Goal: Task Accomplishment & Management: Use online tool/utility

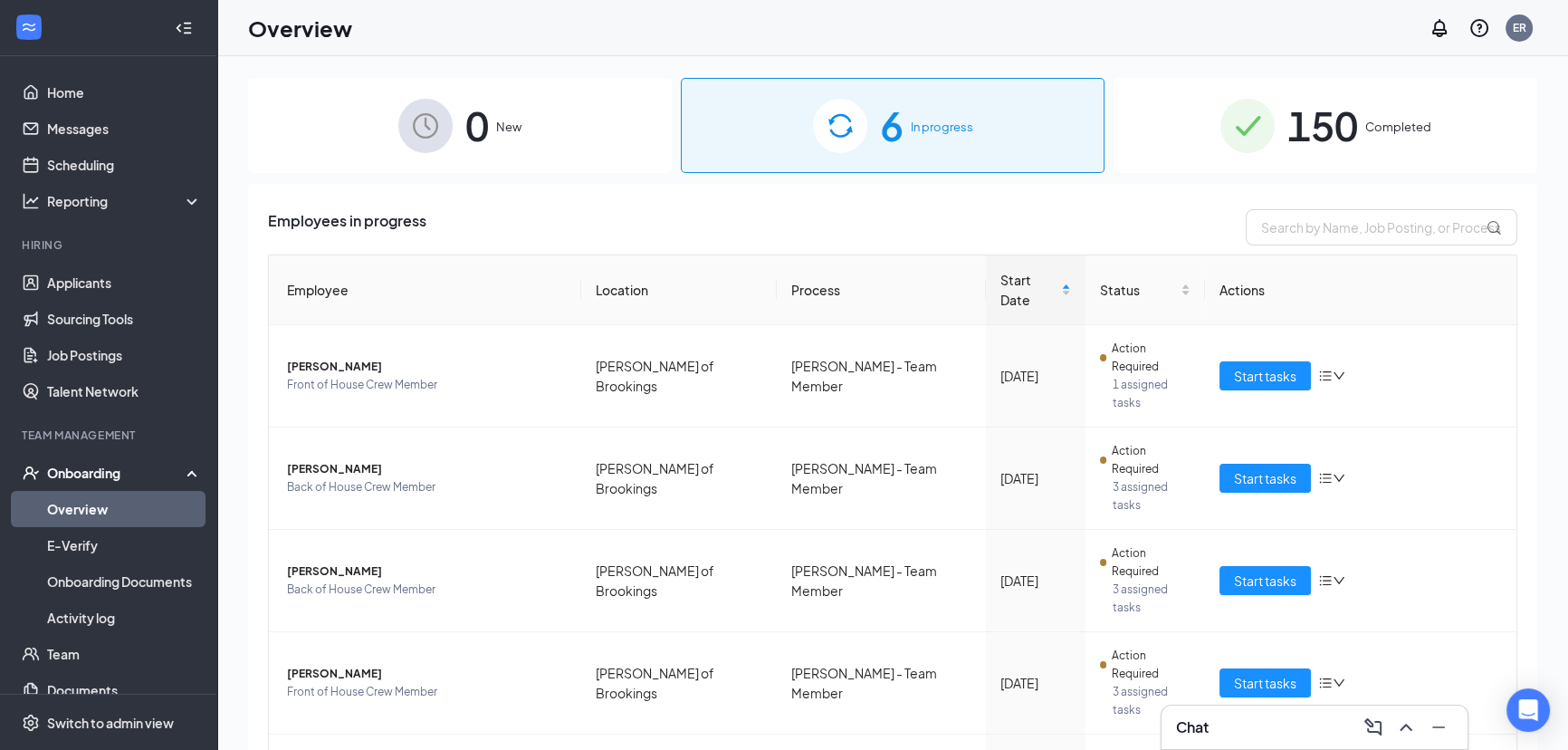
scroll to position [13, 0]
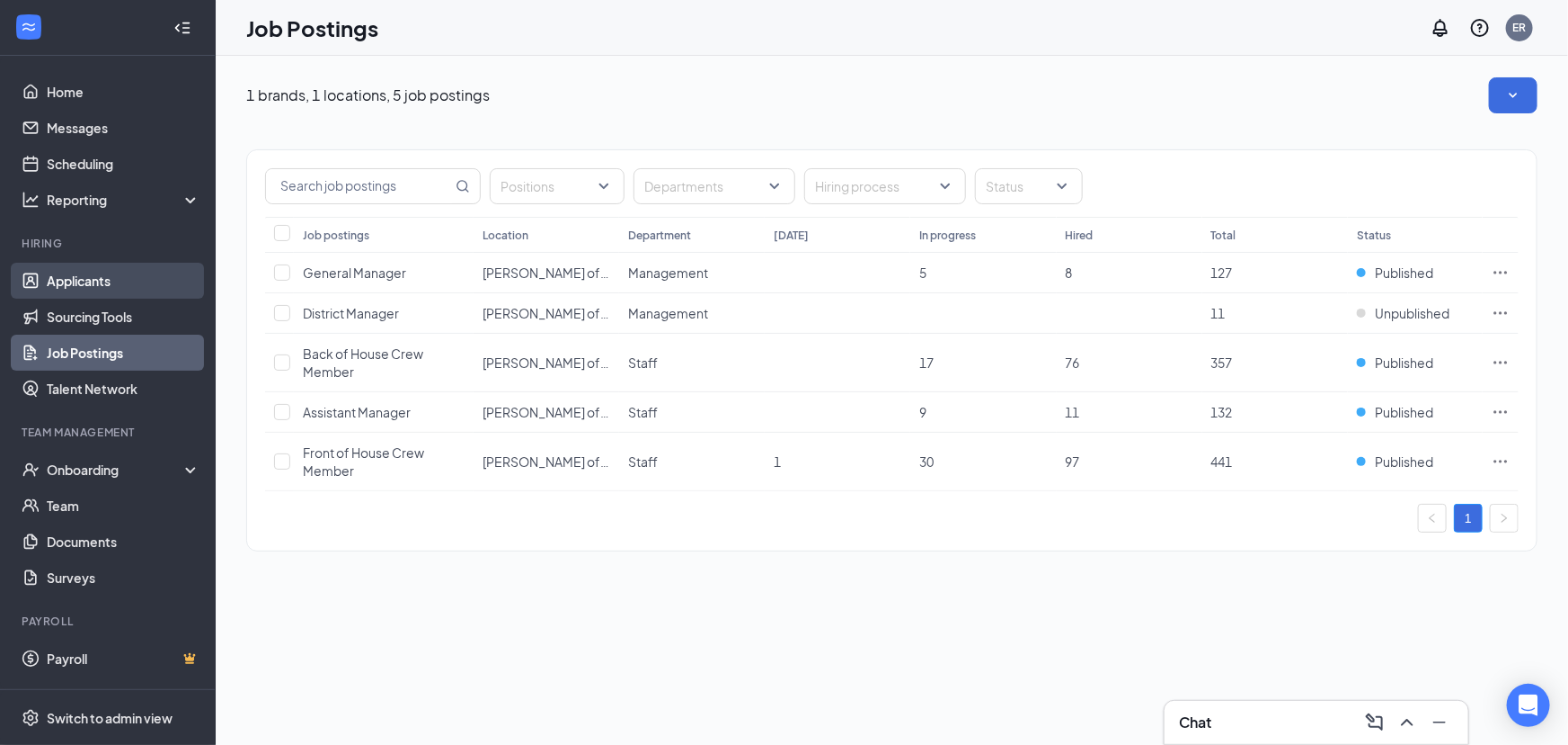
click at [78, 277] on link "Applicants" at bounding box center [124, 280] width 154 height 36
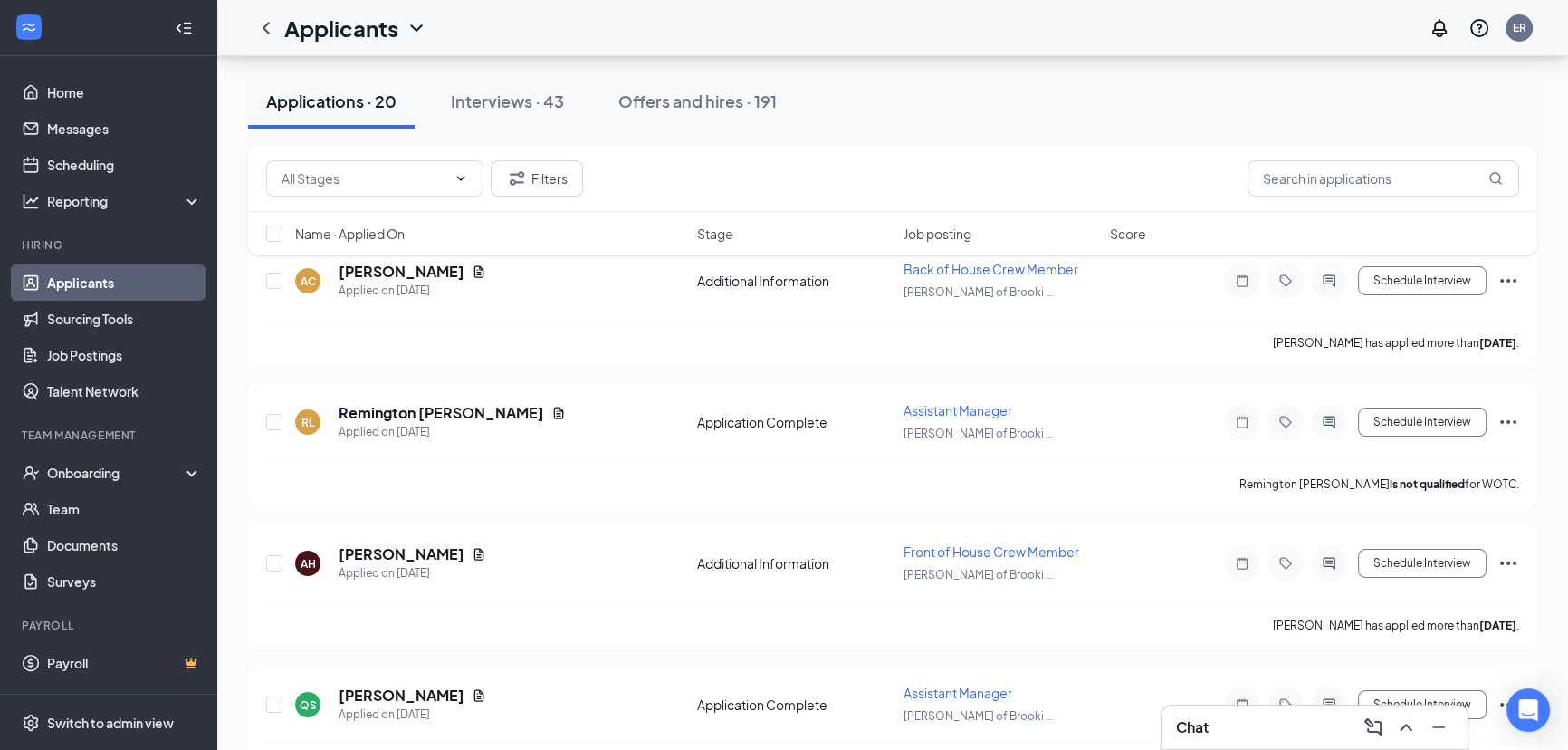
scroll to position [81, 0]
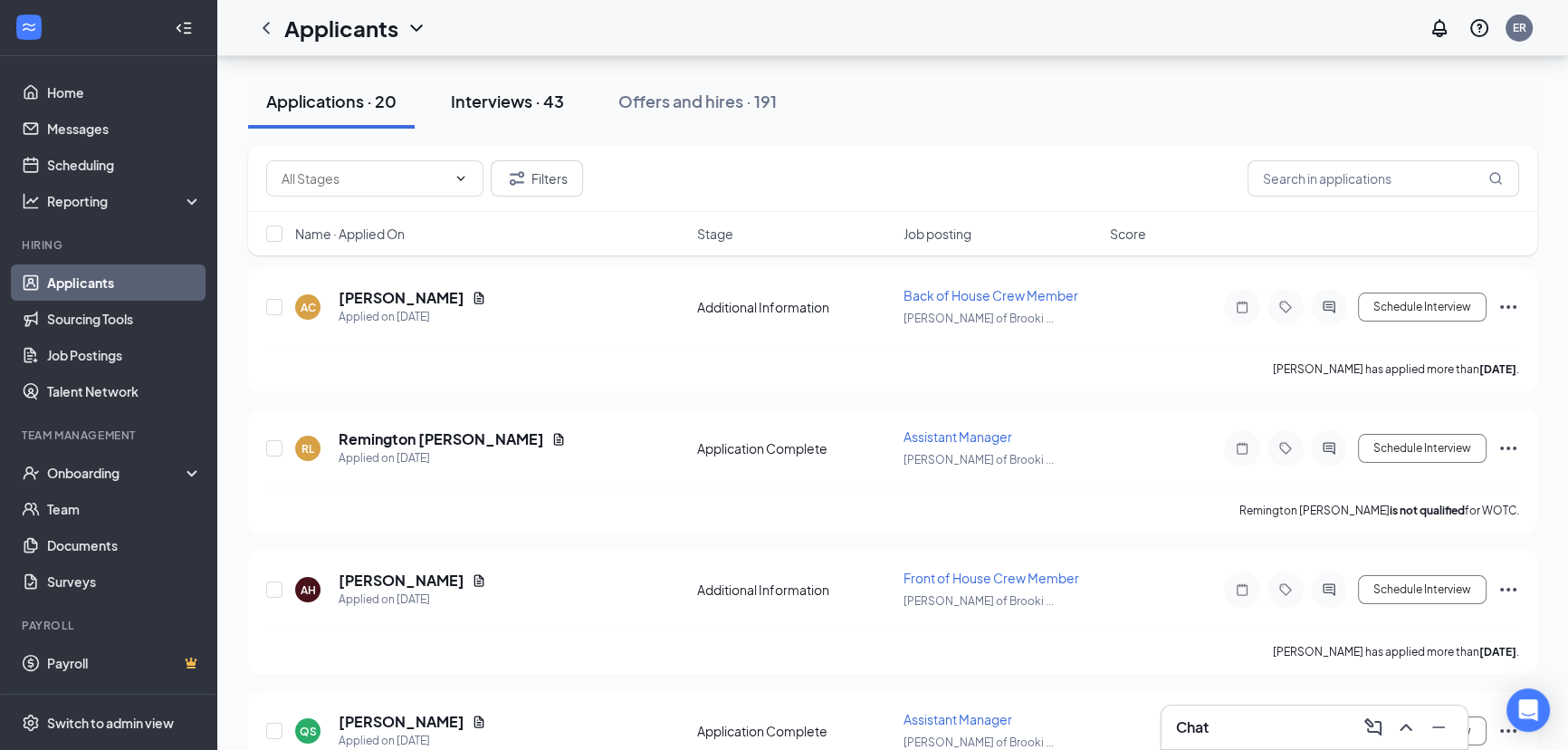
click at [485, 98] on div "Interviews · 43" at bounding box center [507, 100] width 113 height 23
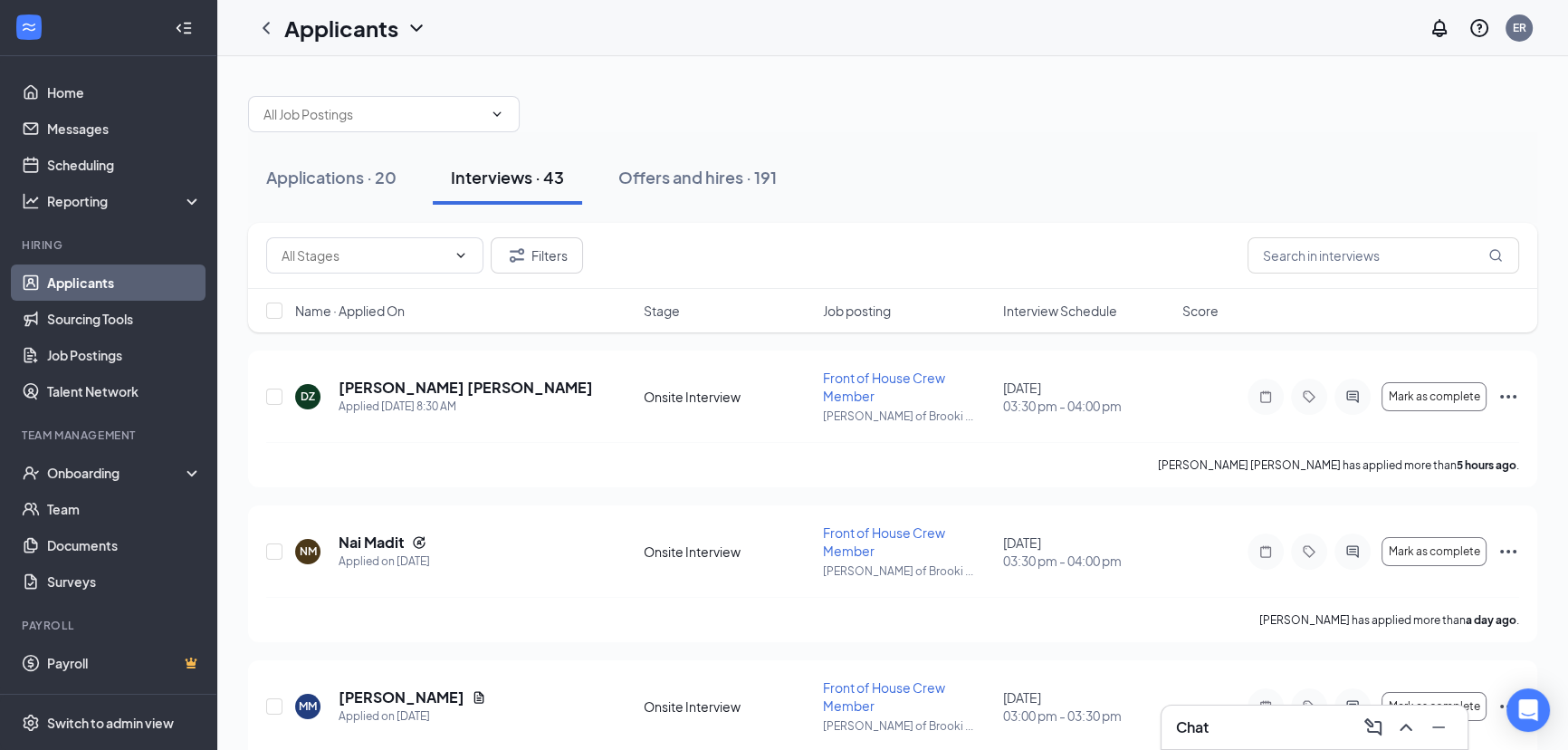
click at [1066, 314] on span "Interview Schedule" at bounding box center [1060, 310] width 114 height 18
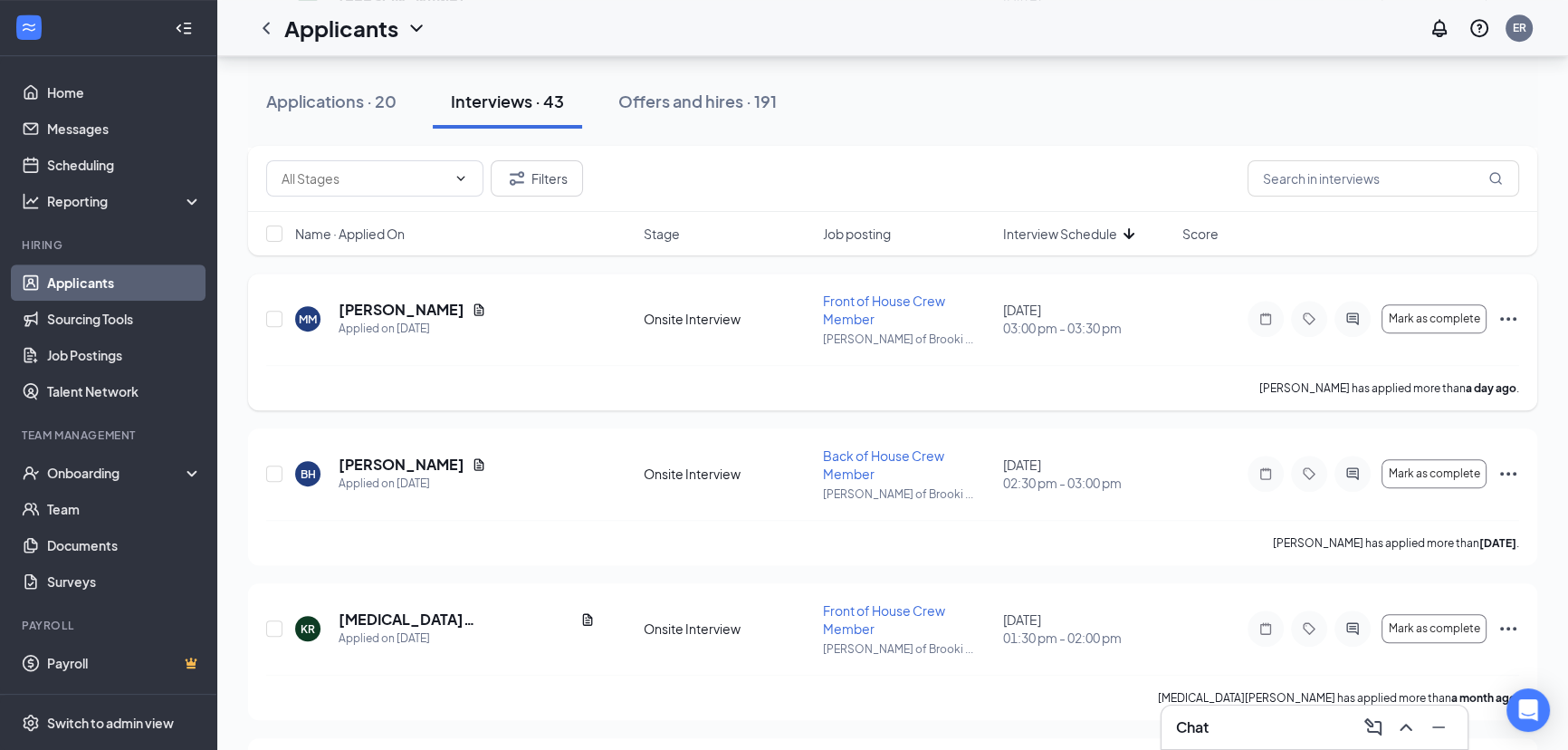
scroll to position [1399, 0]
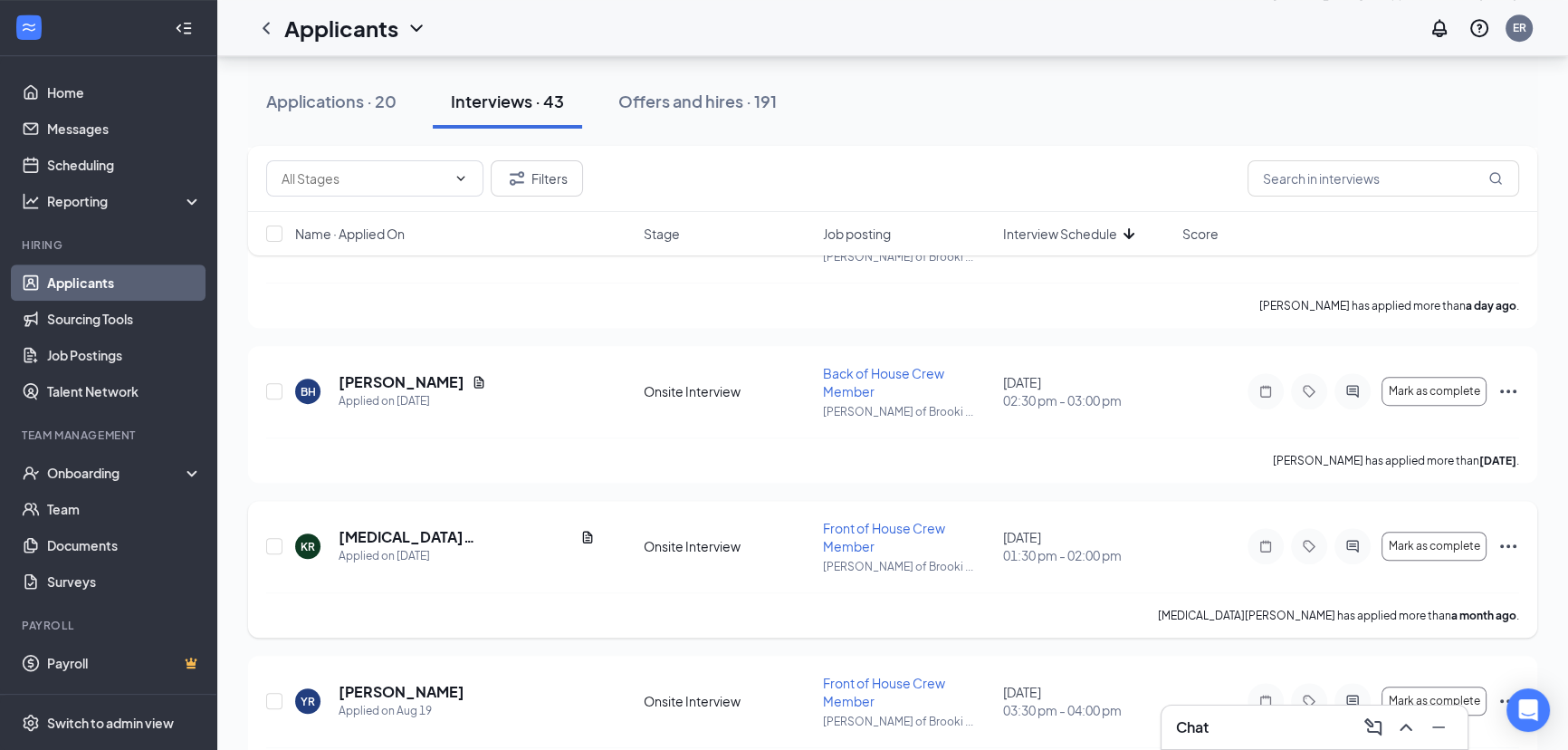
click at [1509, 545] on icon "Ellipses" at bounding box center [1508, 546] width 22 height 22
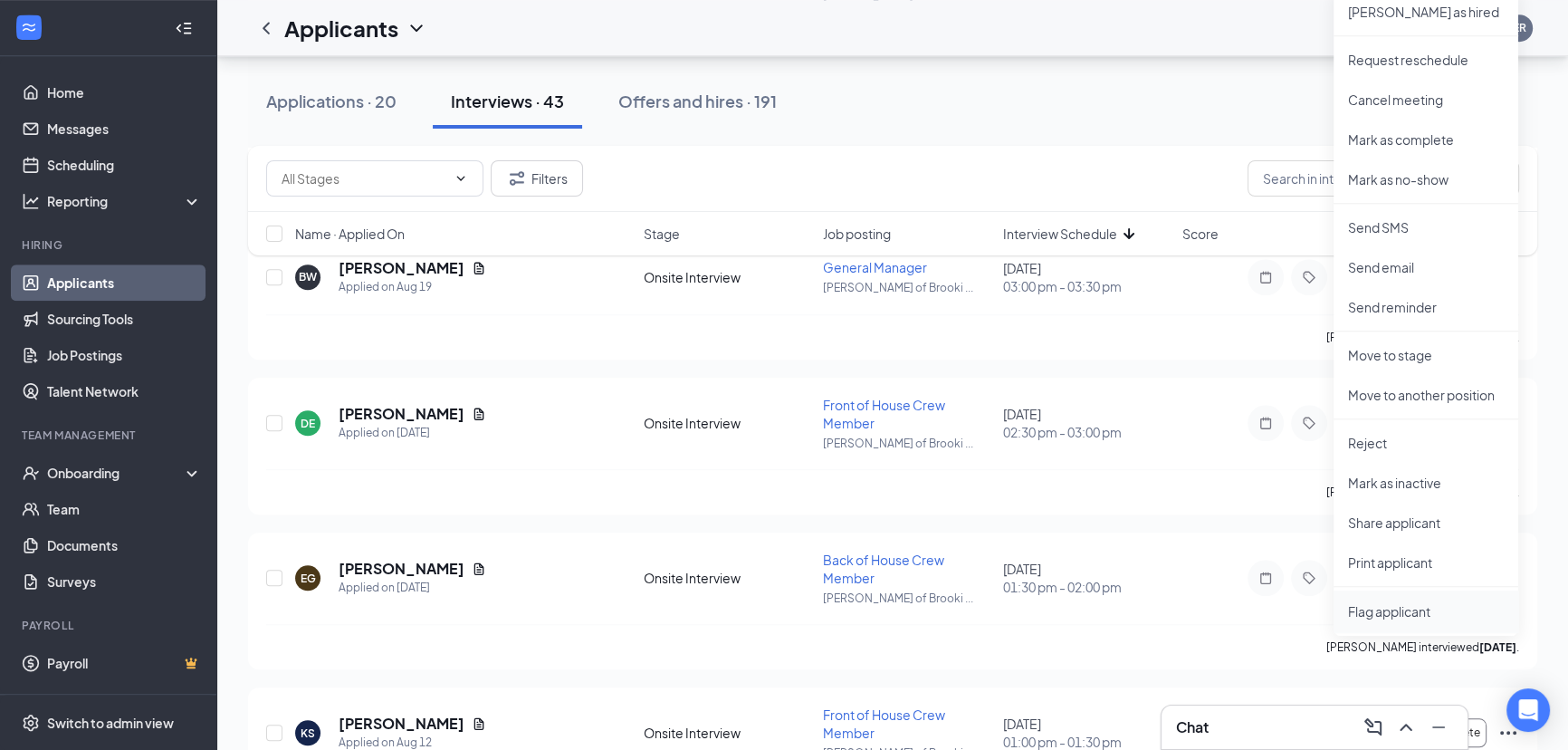
scroll to position [1974, 0]
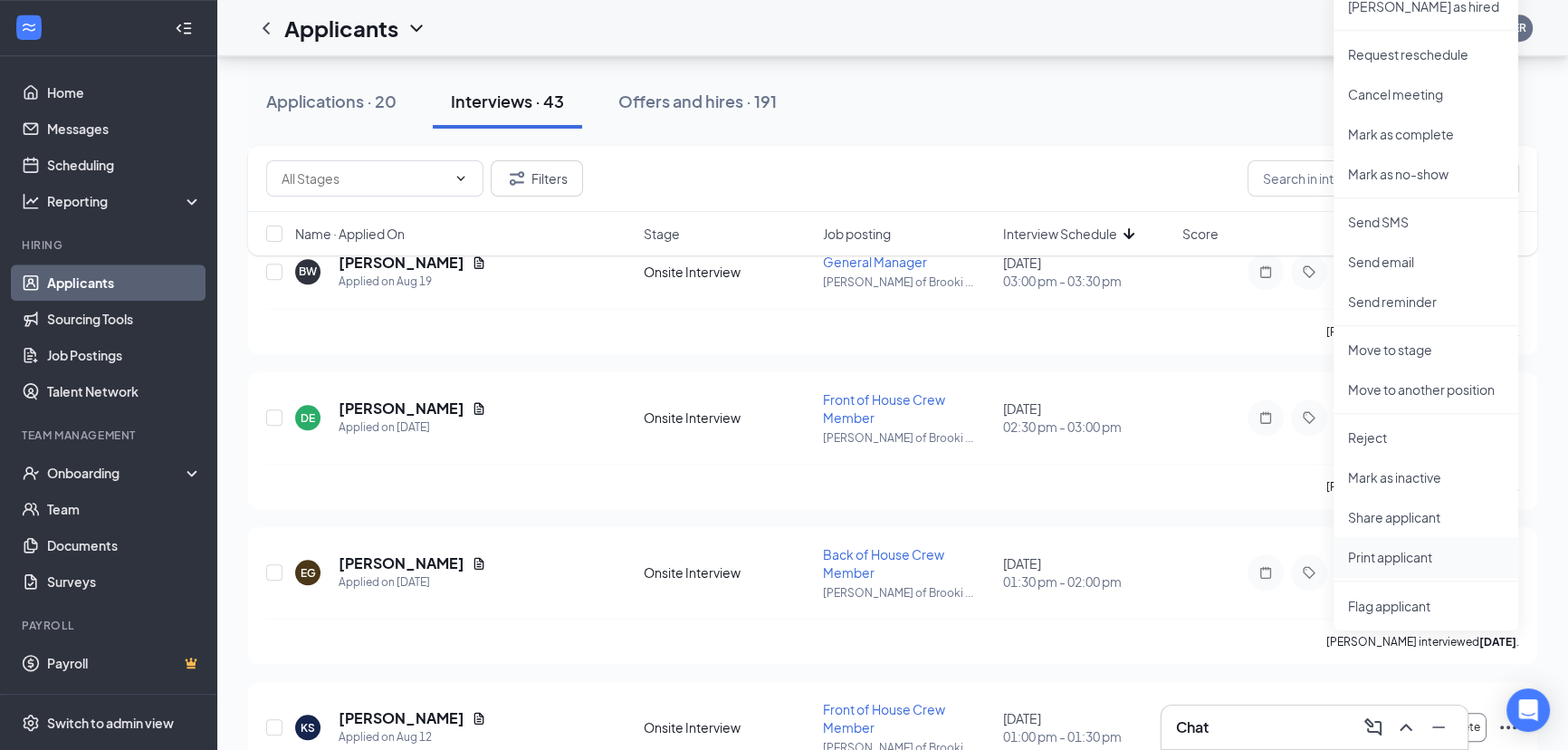
click at [1389, 560] on p "Print applicant" at bounding box center [1426, 557] width 156 height 18
